Goal: Task Accomplishment & Management: Complete application form

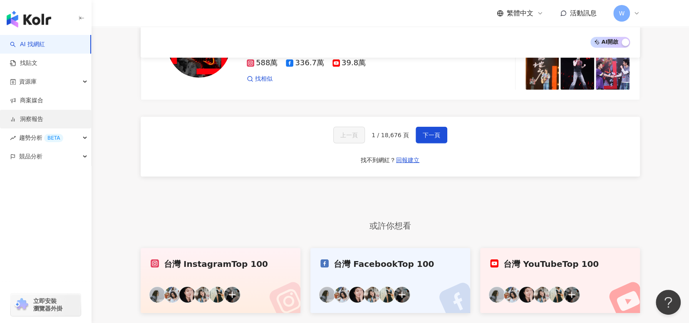
scroll to position [1316, 0]
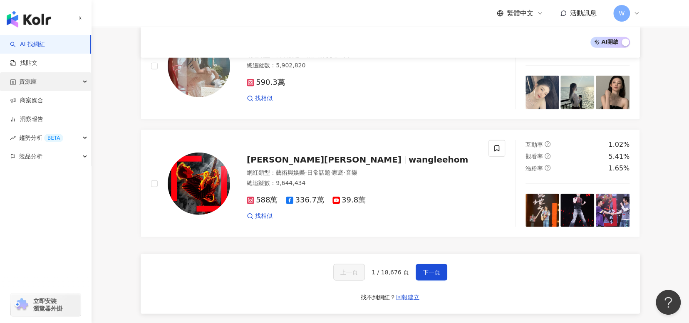
click at [77, 82] on div "資源庫" at bounding box center [45, 81] width 91 height 19
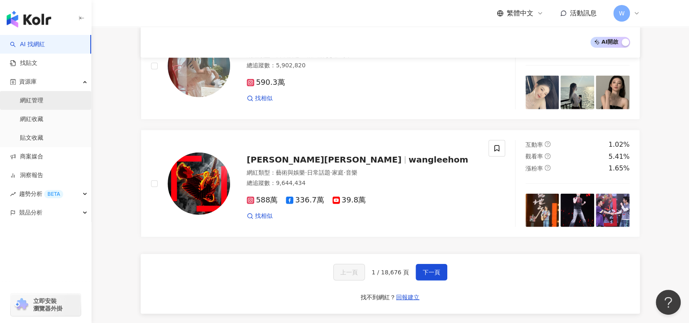
click at [43, 105] on link "網紅管理" at bounding box center [31, 101] width 23 height 8
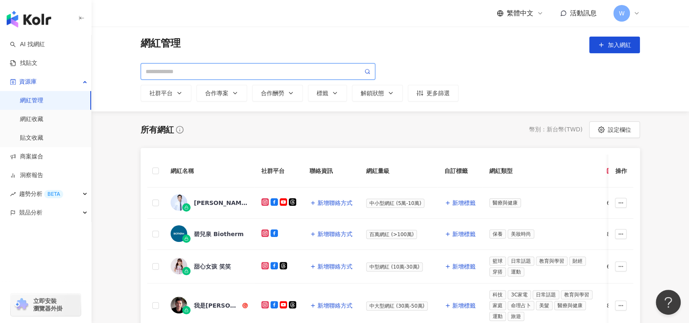
click at [229, 69] on input "search" at bounding box center [254, 71] width 217 height 9
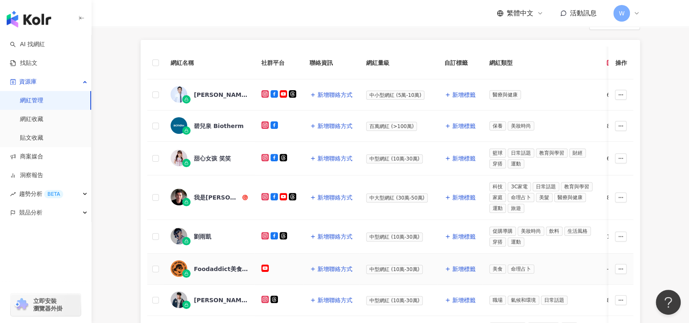
scroll to position [36, 0]
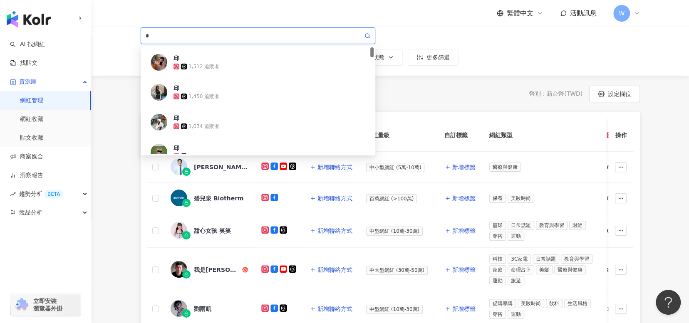
type input "*"
click at [465, 76] on main "網紅管理 加入網紅 * 社群平台 合作專案 合作酬勞 標籤 解鎖狀態 更多篩選 73e038b7-37bf-4ad9-ae4d-2d66e5fca5b4 邱 …" at bounding box center [390, 297] width 597 height 613
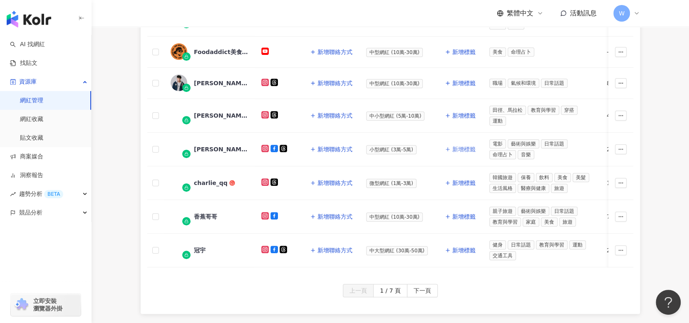
scroll to position [410, 0]
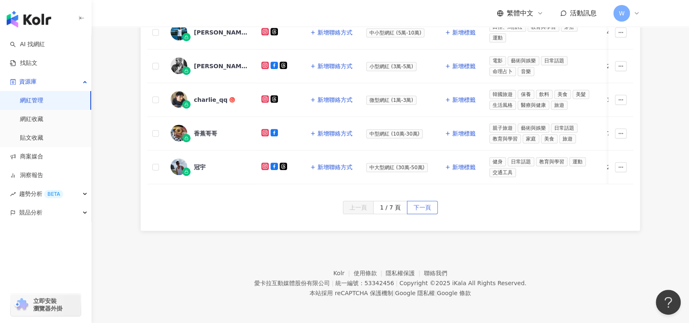
click at [419, 209] on span "下一頁" at bounding box center [422, 207] width 17 height 13
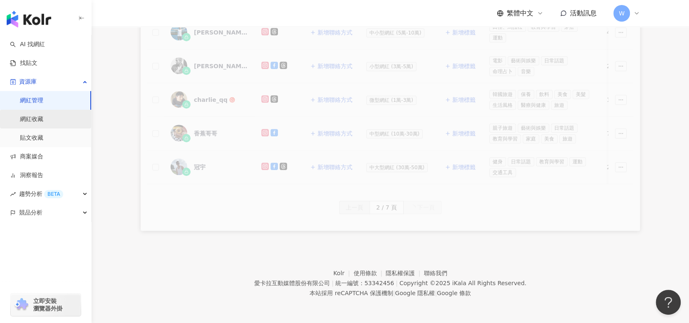
click at [20, 121] on link "網紅收藏" at bounding box center [31, 119] width 23 height 8
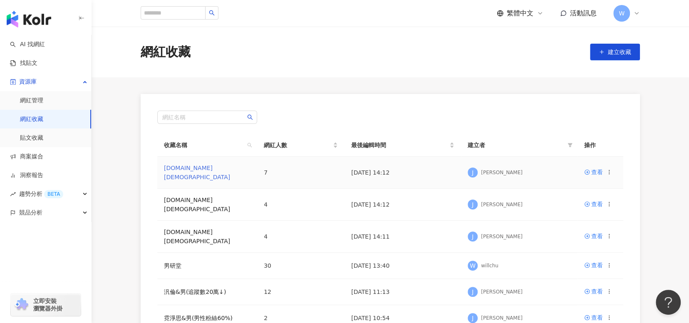
click at [178, 169] on link "攝影.LGBT" at bounding box center [197, 173] width 66 height 16
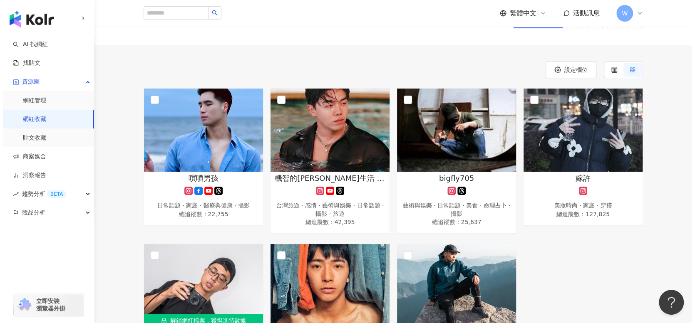
scroll to position [125, 0]
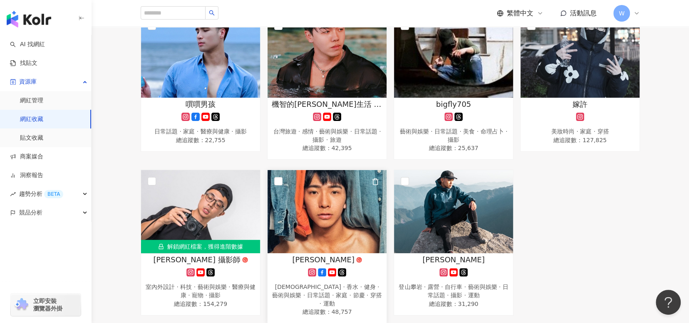
click at [322, 227] on img at bounding box center [327, 211] width 119 height 83
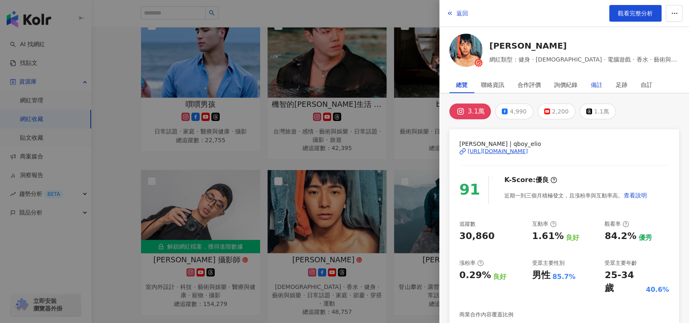
click at [599, 84] on div "備註" at bounding box center [597, 85] width 12 height 17
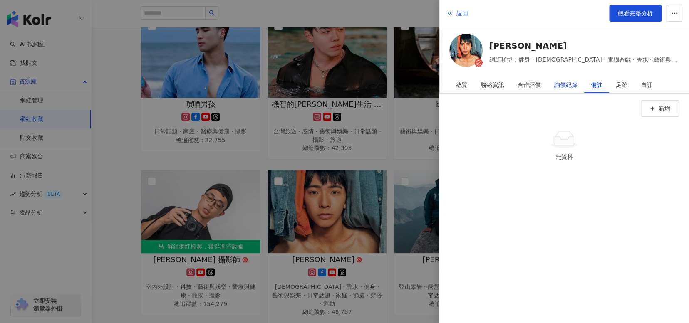
click at [564, 81] on div "詢價紀錄" at bounding box center [565, 85] width 23 height 17
click at [652, 112] on span "button" at bounding box center [652, 109] width 6 height 7
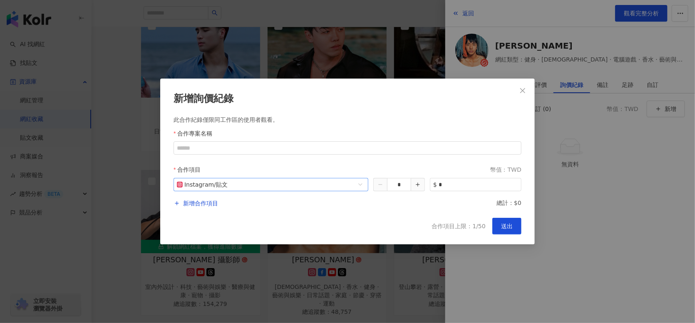
click at [351, 188] on span "Instagram / 貼文" at bounding box center [271, 184] width 188 height 12
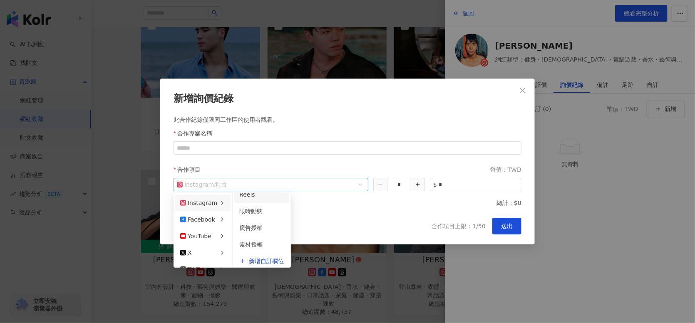
click at [272, 197] on div "Reels" at bounding box center [261, 194] width 45 height 9
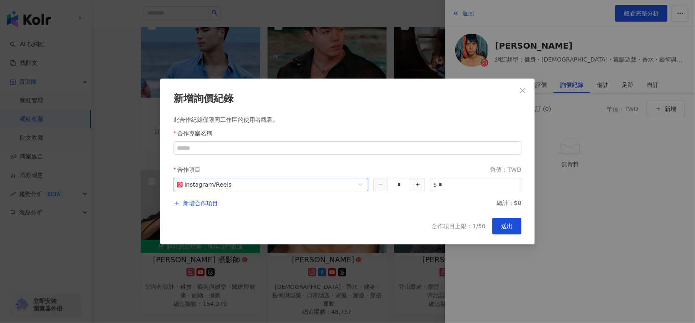
scroll to position [35, 0]
click at [333, 187] on span "Instagram / Reels" at bounding box center [271, 184] width 188 height 12
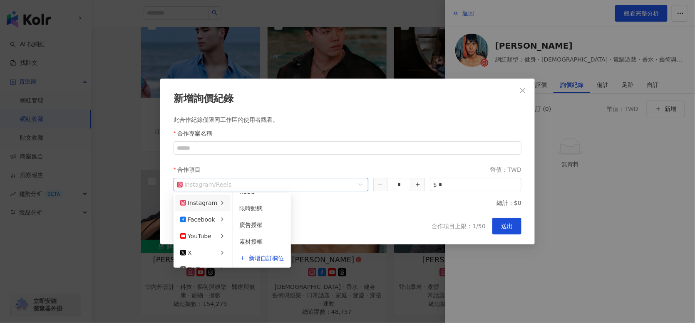
click at [393, 224] on div "合作項目上限：1/50 送出" at bounding box center [347, 226] width 348 height 17
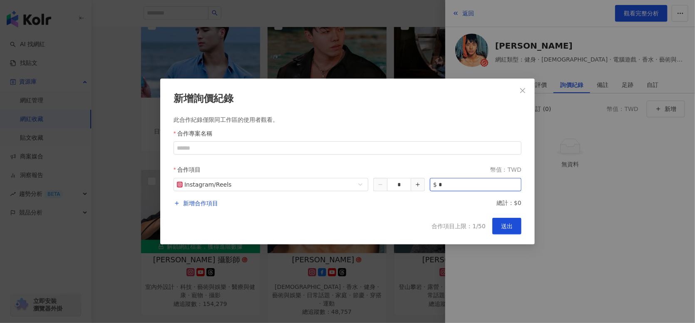
click at [449, 185] on input "*" at bounding box center [480, 184] width 82 height 12
drag, startPoint x: 449, startPoint y: 185, endPoint x: 431, endPoint y: 185, distance: 17.1
click at [431, 185] on div "$ *" at bounding box center [476, 184] width 92 height 13
drag, startPoint x: 388, startPoint y: 221, endPoint x: 393, endPoint y: 219, distance: 5.3
click at [388, 221] on div "合作項目上限：1/50 送出" at bounding box center [347, 226] width 348 height 17
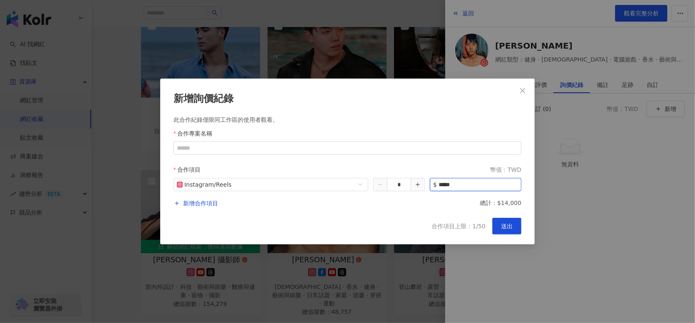
click at [444, 185] on input "*****" at bounding box center [480, 184] width 82 height 12
type input "*****"
click at [208, 206] on span "新增合作項目" at bounding box center [200, 203] width 35 height 10
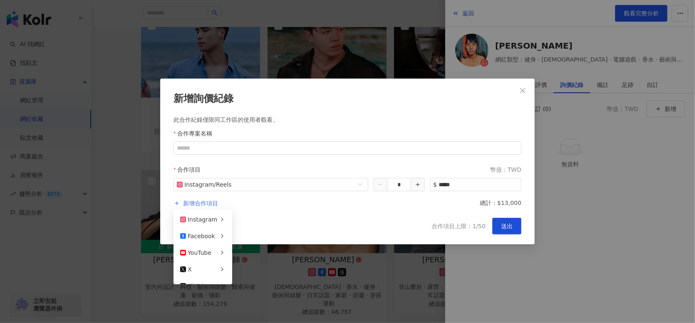
click at [210, 203] on span "新增合作項目" at bounding box center [200, 203] width 35 height 10
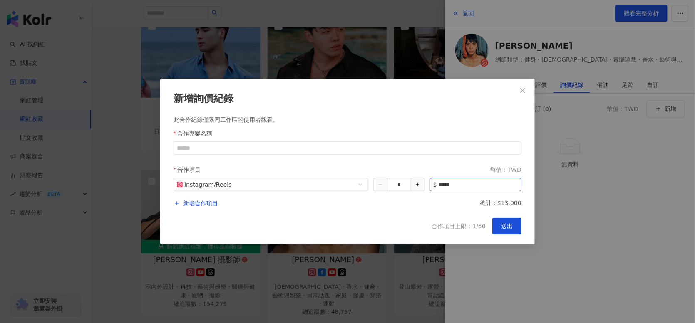
click at [474, 191] on div "$ *****" at bounding box center [476, 184] width 92 height 13
click at [474, 188] on input "*****" at bounding box center [480, 184] width 82 height 12
click at [196, 203] on span "新增合作項目" at bounding box center [200, 203] width 35 height 10
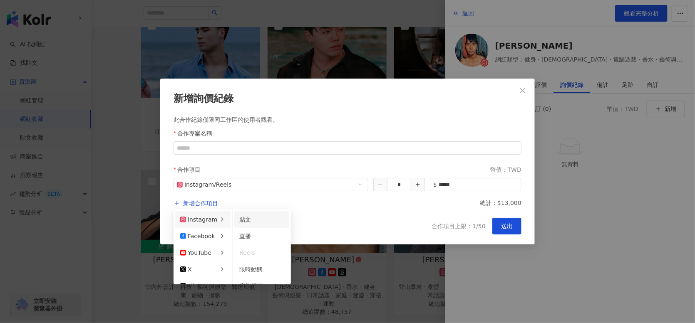
click at [269, 221] on div "貼文" at bounding box center [261, 219] width 45 height 9
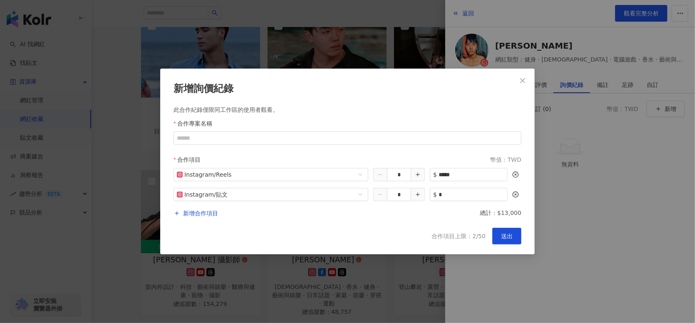
click at [371, 223] on div "新增詢價紀錄 此合作紀錄僅限同工作區的使用者觀看。 合作專案名稱 合作項目 幣值：TWD Instagram / Reels * $ ***** Instag…" at bounding box center [347, 162] width 374 height 186
drag, startPoint x: 441, startPoint y: 194, endPoint x: 433, endPoint y: 194, distance: 8.7
click at [433, 194] on div "$ *" at bounding box center [469, 194] width 78 height 13
type input "*****"
click at [229, 137] on input "收藏名稱" at bounding box center [347, 137] width 348 height 13
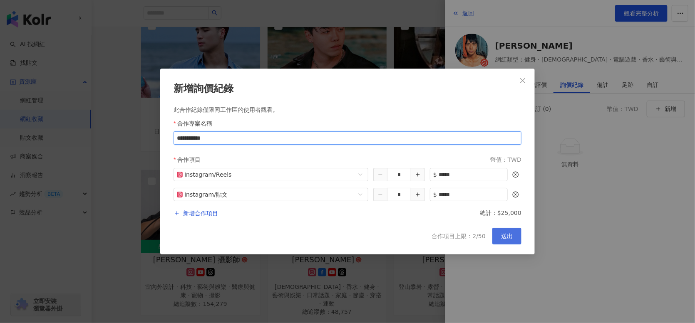
type input "**********"
click at [511, 238] on span "送出" at bounding box center [507, 236] width 12 height 7
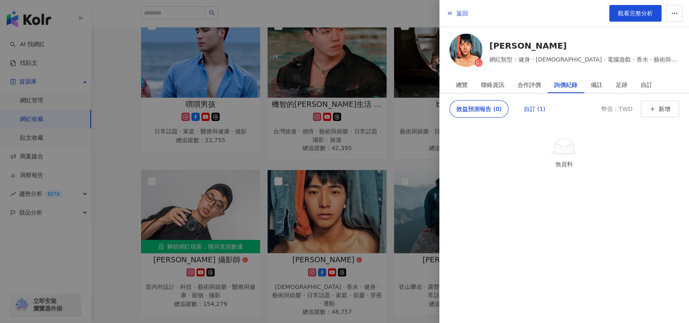
click at [537, 109] on div "自訂 (1)" at bounding box center [534, 109] width 22 height 17
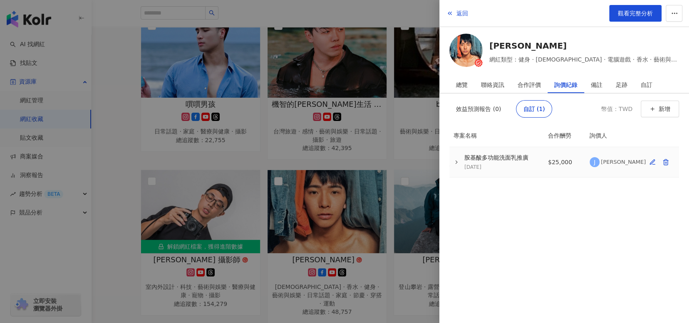
click at [575, 161] on td "$25,000" at bounding box center [562, 162] width 42 height 30
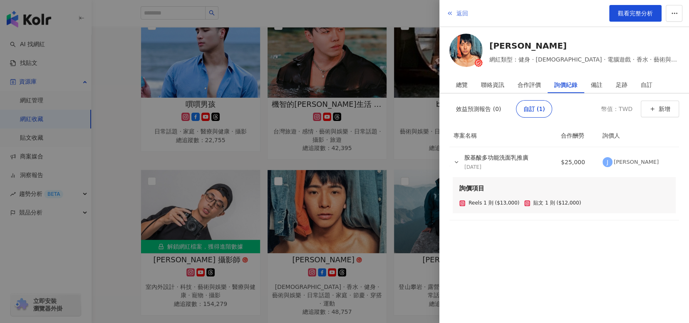
click at [453, 14] on button "返回" at bounding box center [457, 13] width 22 height 17
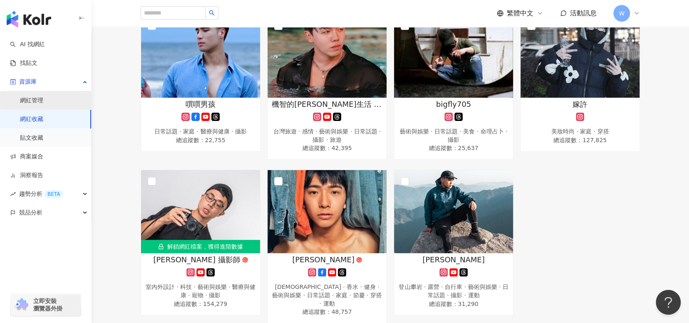
click at [43, 99] on link "網紅管理" at bounding box center [31, 101] width 23 height 8
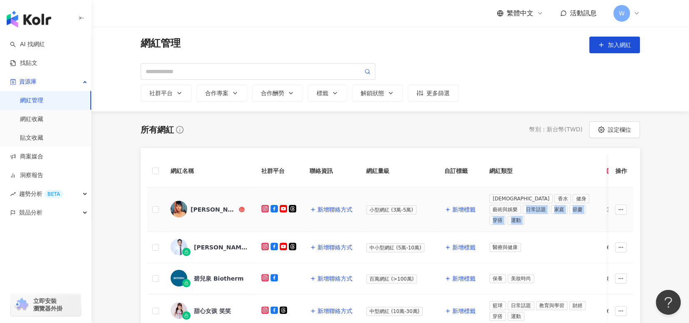
drag, startPoint x: 593, startPoint y: 197, endPoint x: 572, endPoint y: 200, distance: 21.4
click at [607, 176] on div "追蹤數" at bounding box center [623, 170] width 32 height 9
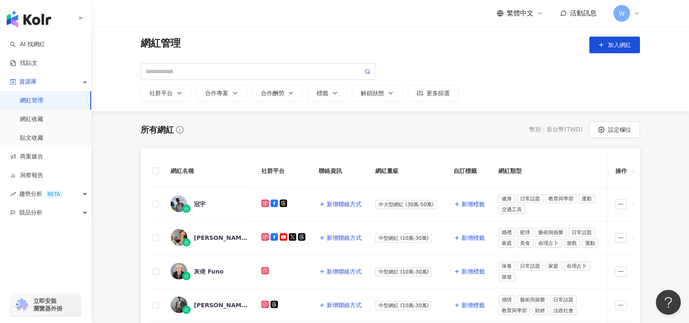
click at [540, 165] on th "網紅類型" at bounding box center [550, 171] width 117 height 33
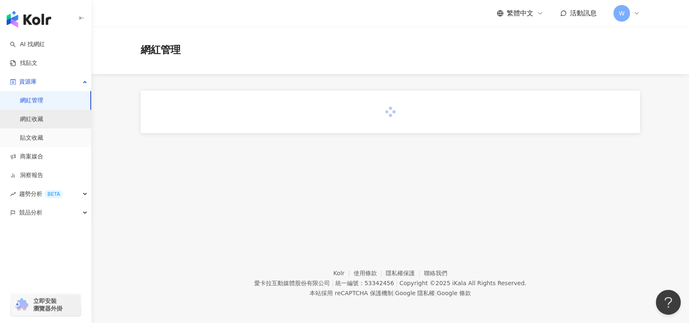
click at [43, 121] on link "網紅收藏" at bounding box center [31, 119] width 23 height 8
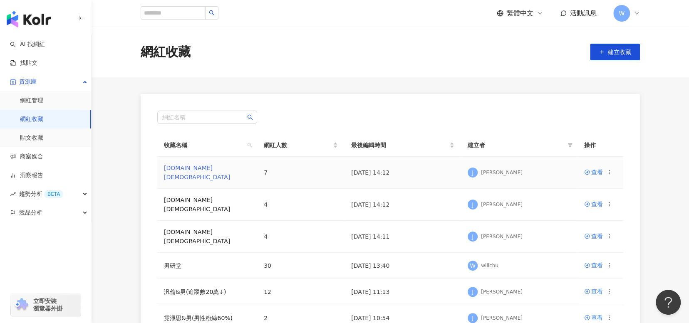
click at [177, 170] on link "攝影.LGBT" at bounding box center [197, 173] width 66 height 16
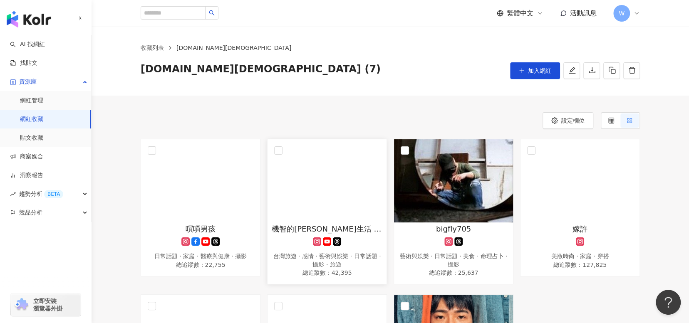
scroll to position [125, 0]
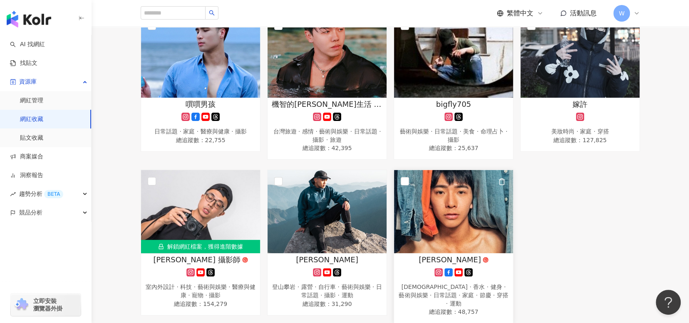
click at [470, 235] on img at bounding box center [453, 211] width 119 height 83
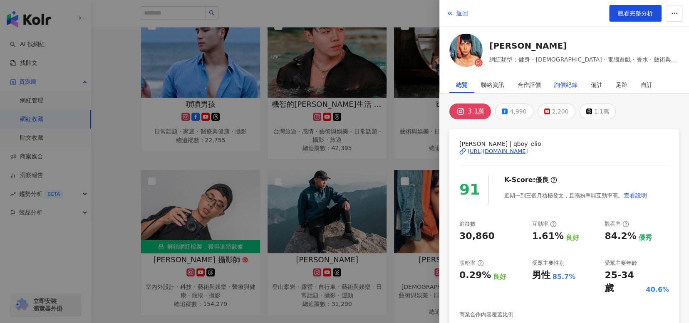
click at [567, 84] on div "詢價紀錄" at bounding box center [565, 85] width 23 height 17
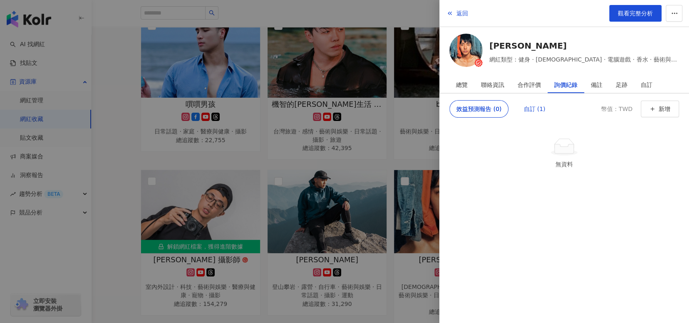
click at [535, 108] on div "自訂 (1)" at bounding box center [534, 109] width 22 height 17
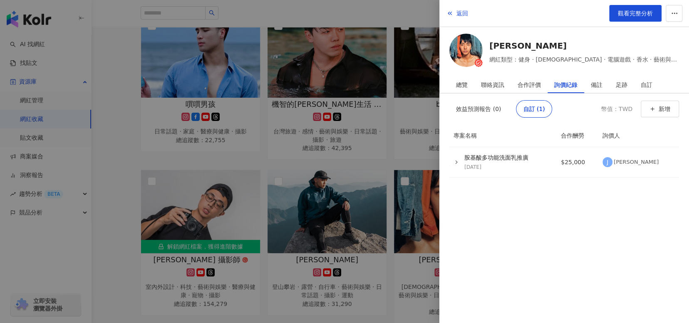
click at [51, 171] on div at bounding box center [344, 161] width 689 height 323
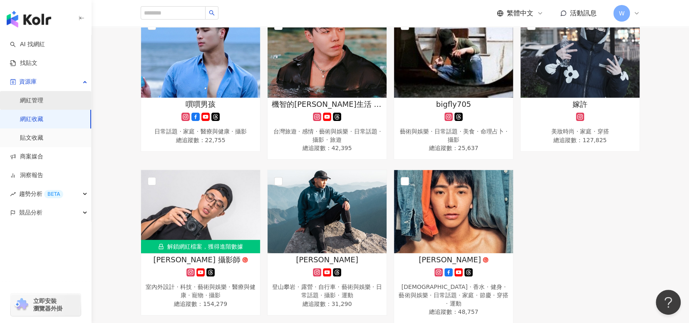
click at [43, 104] on link "網紅管理" at bounding box center [31, 101] width 23 height 8
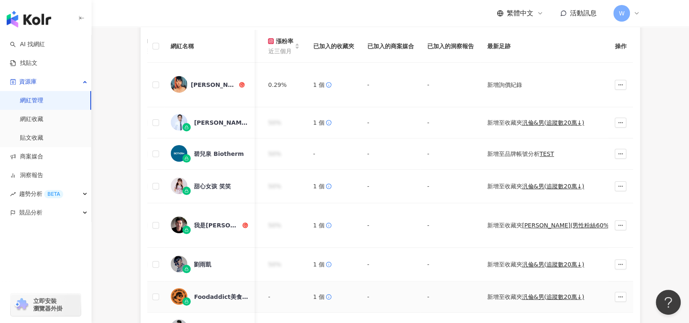
scroll to position [83, 0]
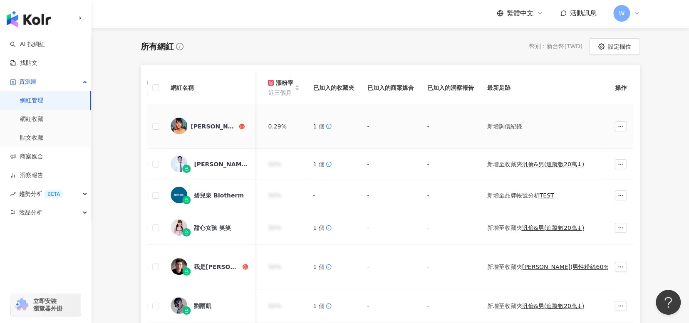
click at [487, 122] on div "新增詢價紀錄" at bounding box center [553, 126] width 133 height 9
click at [209, 122] on div "[PERSON_NAME]" at bounding box center [214, 126] width 47 height 8
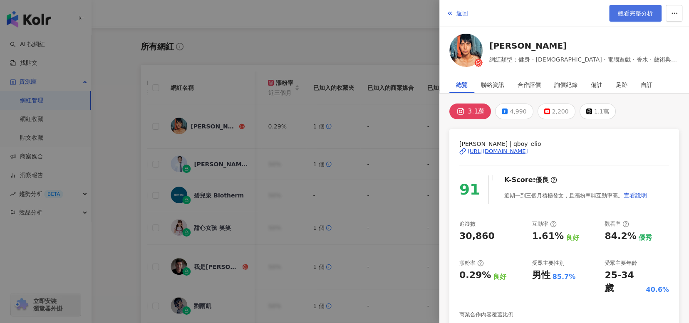
click at [652, 12] on span "觀看完整分析" at bounding box center [635, 13] width 35 height 7
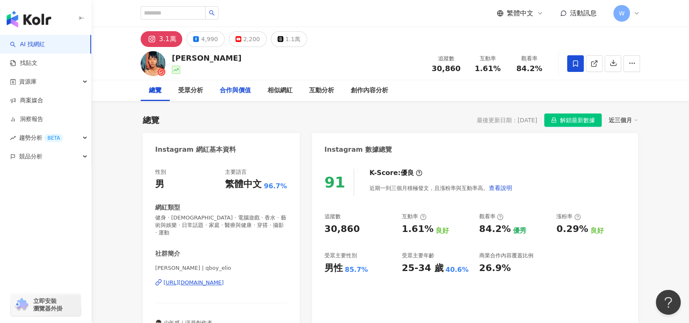
click at [244, 85] on div "合作與價值" at bounding box center [235, 90] width 48 height 21
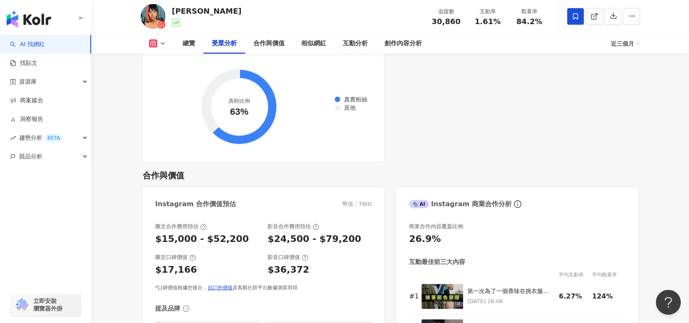
scroll to position [969, 0]
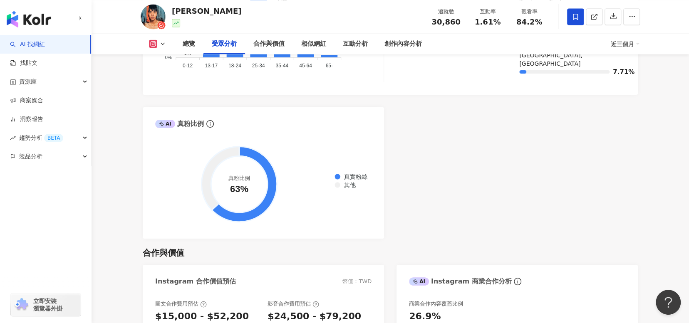
click at [498, 196] on div "AI Instagram 受眾樣貌分析 受眾主要性別 男性 85.7% 受眾主要年齡 25-34 歲 40.6% 受眾年齡及性別分布 男性 女性 50% 50…" at bounding box center [390, 39] width 495 height 400
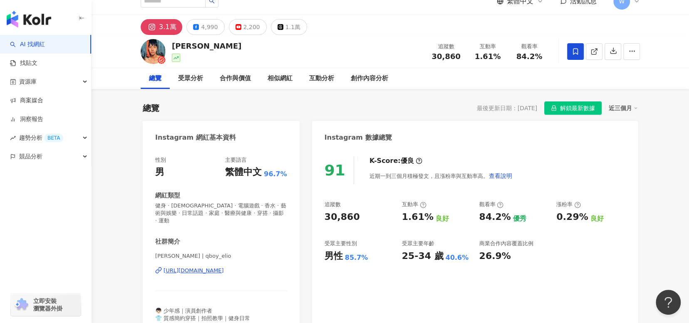
scroll to position [0, 0]
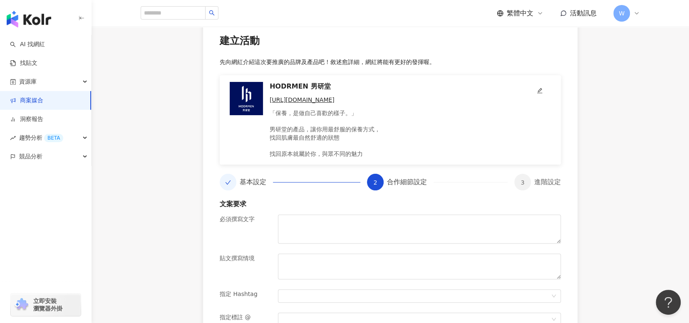
scroll to position [125, 0]
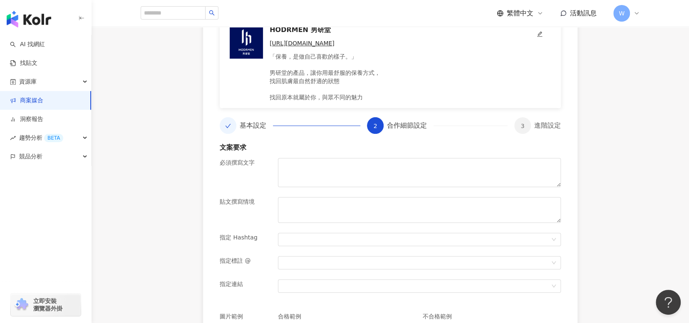
click at [227, 133] on div at bounding box center [228, 125] width 17 height 17
click at [228, 129] on icon "check" at bounding box center [228, 126] width 6 height 6
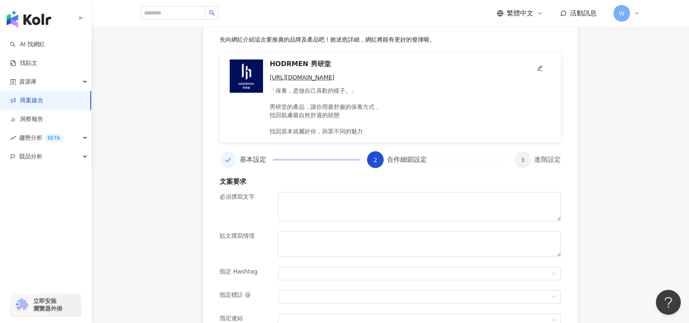
scroll to position [156, 0]
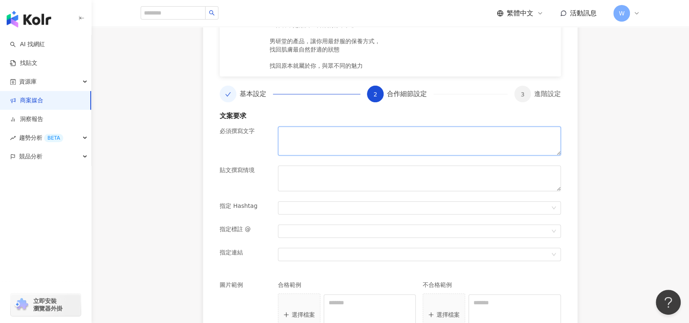
click at [345, 129] on textarea at bounding box center [419, 140] width 283 height 29
click at [122, 176] on div "**********" at bounding box center [390, 260] width 597 height 694
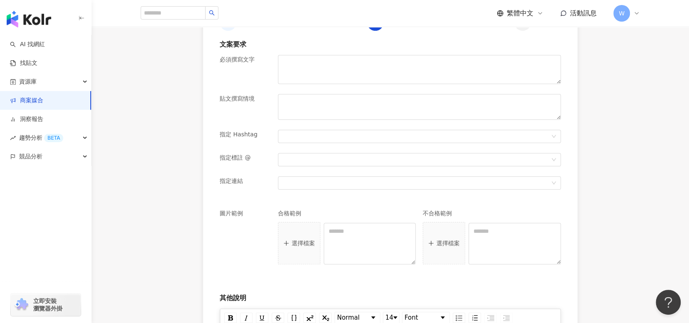
scroll to position [323, 0]
